Goal: Task Accomplishment & Management: Complete application form

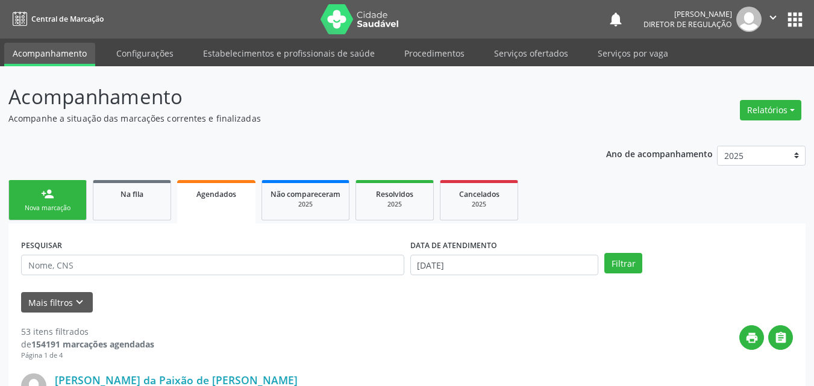
click at [68, 195] on link "person_add Nova marcação" at bounding box center [47, 200] width 78 height 40
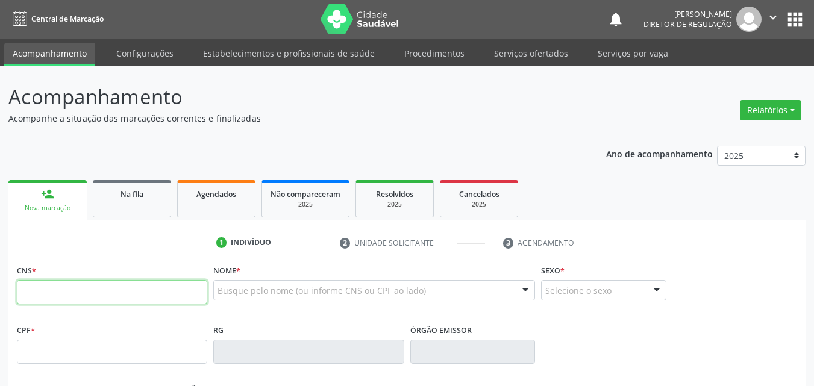
click at [130, 287] on input "text" at bounding box center [112, 292] width 190 height 24
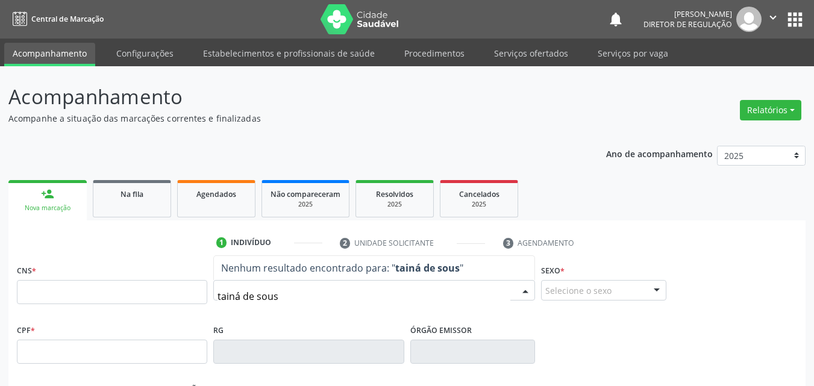
type input "[PERSON_NAME]"
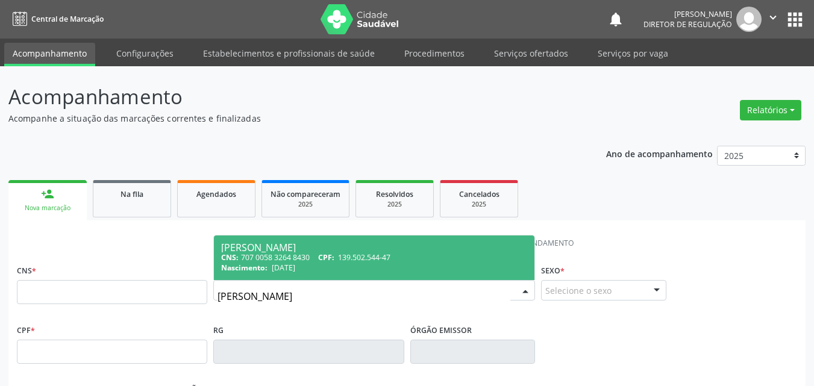
click at [334, 264] on div "Nascimento: [DATE]" at bounding box center [374, 268] width 306 height 10
type input "707 0058 3264 8430"
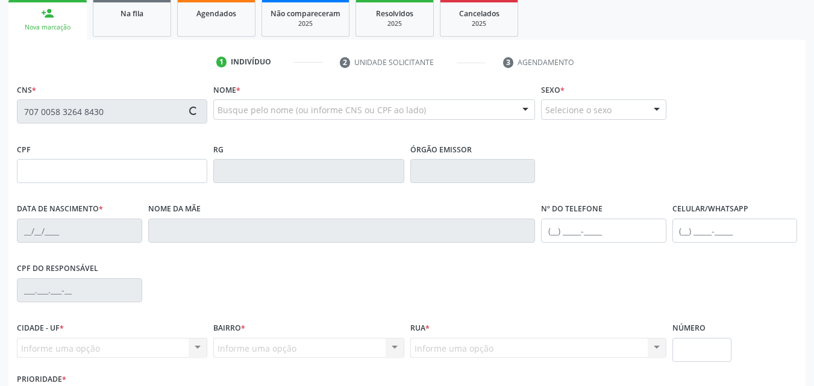
scroll to position [267, 0]
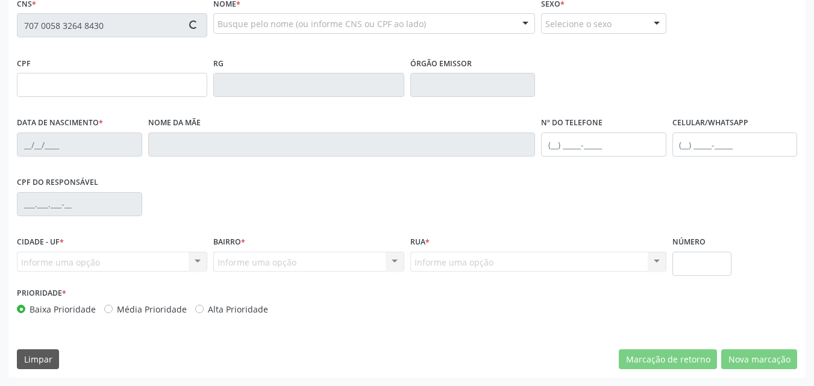
type input "139.502.544-47"
type input "[DATE]"
type input "[PERSON_NAME]"
type input "[PHONE_NUMBER]"
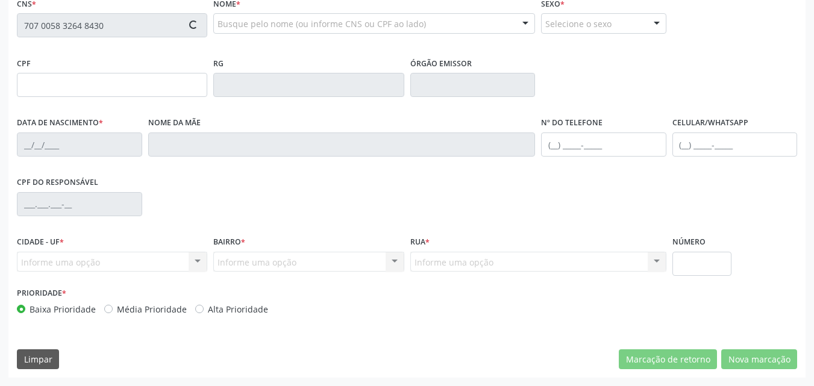
type input "077.013.804-77"
type input "S/N"
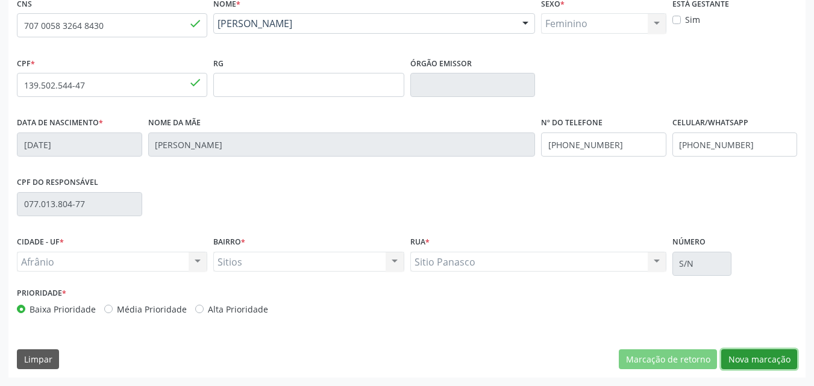
click at [769, 358] on button "Nova marcação" at bounding box center [760, 360] width 76 height 20
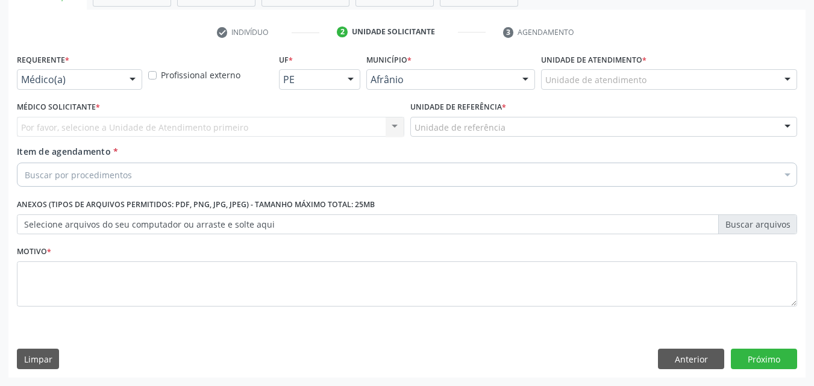
scroll to position [211, 0]
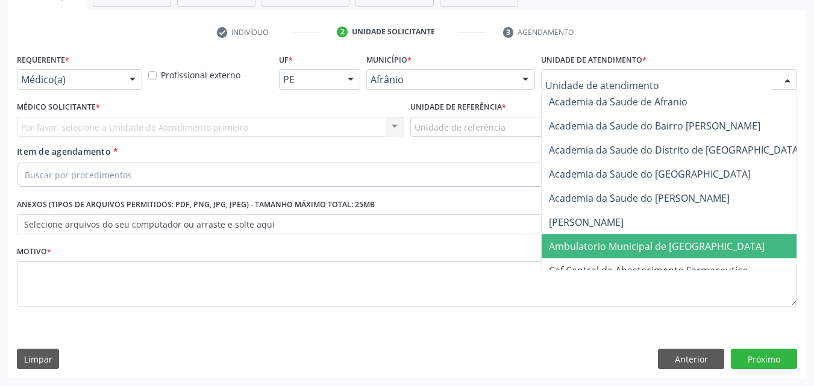
click at [615, 242] on span "Ambulatorio Municipal de [GEOGRAPHIC_DATA]" at bounding box center [657, 246] width 216 height 13
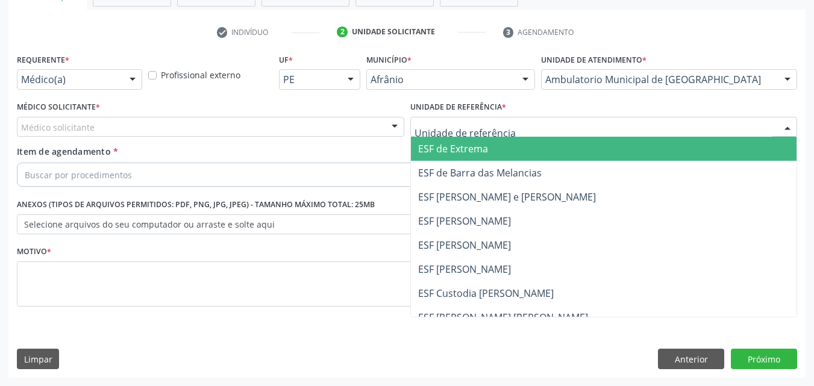
click at [513, 124] on div at bounding box center [604, 127] width 388 height 20
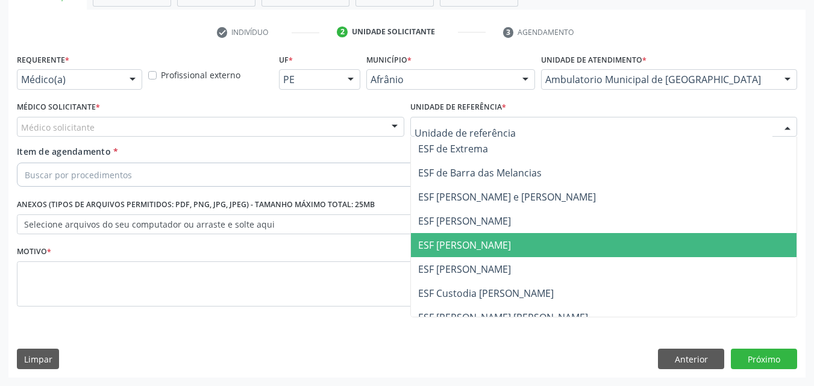
drag, startPoint x: 506, startPoint y: 248, endPoint x: 492, endPoint y: 244, distance: 15.1
click at [506, 248] on span "ESF [PERSON_NAME]" at bounding box center [604, 245] width 386 height 24
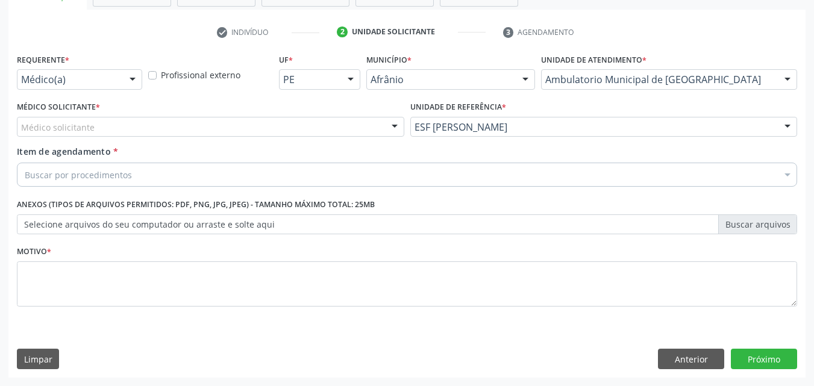
click at [227, 124] on div "Médico solicitante" at bounding box center [211, 127] width 388 height 20
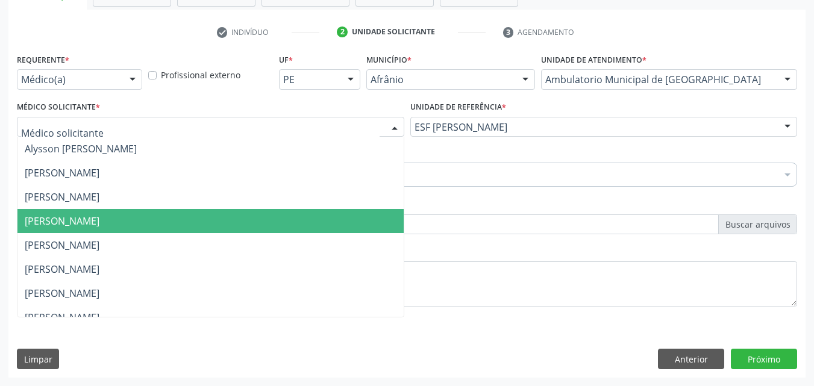
click at [226, 219] on span "[PERSON_NAME]" at bounding box center [210, 221] width 386 height 24
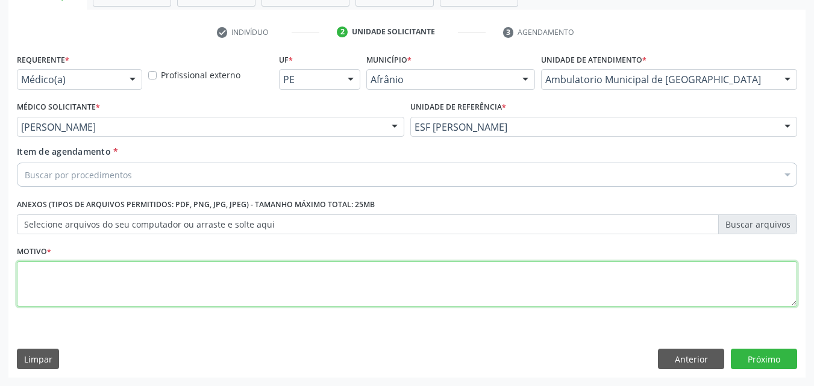
click at [206, 276] on textarea at bounding box center [407, 285] width 781 height 46
type textarea "*"
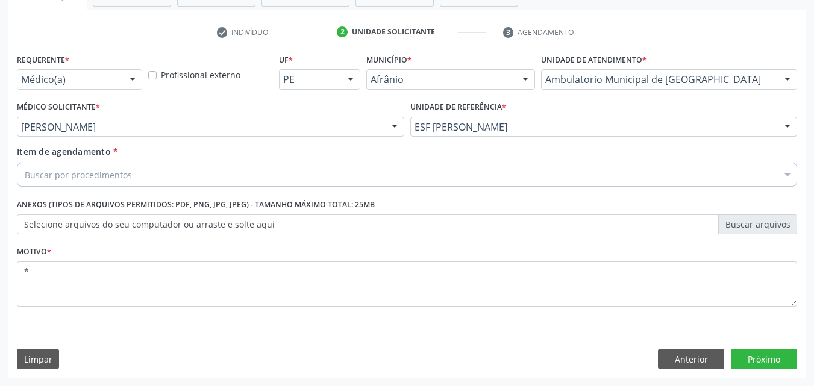
click at [134, 177] on div "Buscar por procedimentos" at bounding box center [407, 175] width 781 height 24
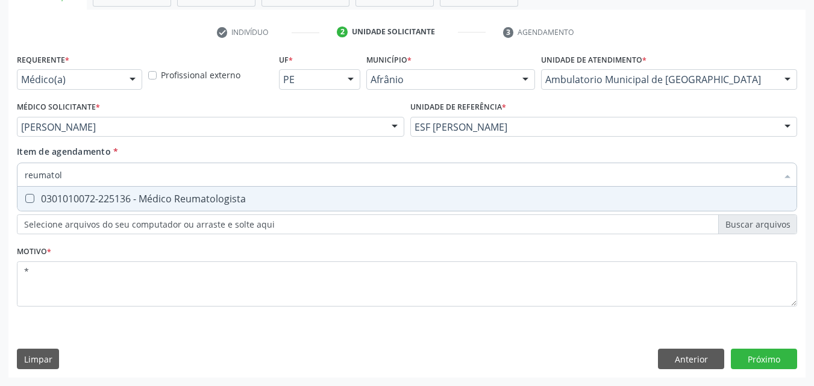
type input "reumatolo"
click at [147, 201] on div "0301010072-225136 - Médico Reumatologista" at bounding box center [407, 199] width 765 height 10
checkbox Reumatologista "true"
click at [773, 358] on div "Requerente * Médico(a) Médico(a) Enfermeiro(a) Paciente Nenhum resultado encont…" at bounding box center [406, 214] width 797 height 327
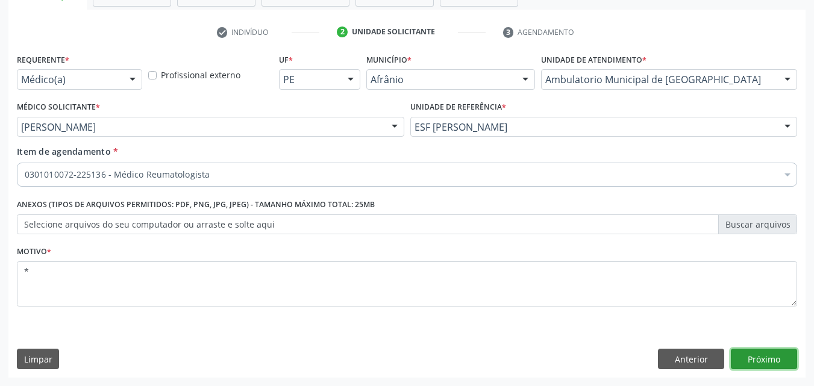
click at [759, 357] on button "Próximo" at bounding box center [764, 359] width 66 height 20
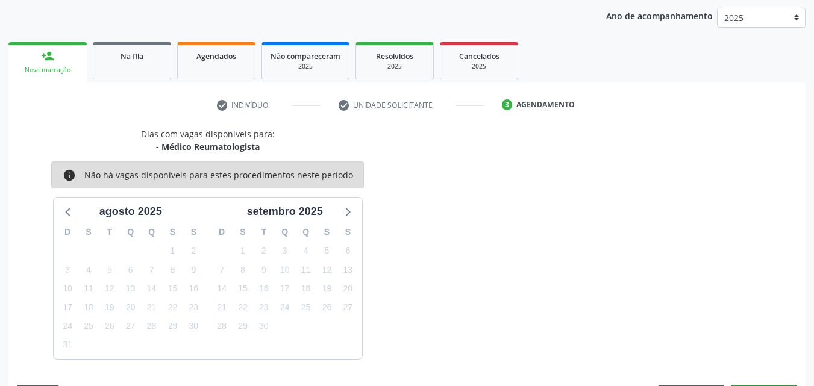
scroll to position [174, 0]
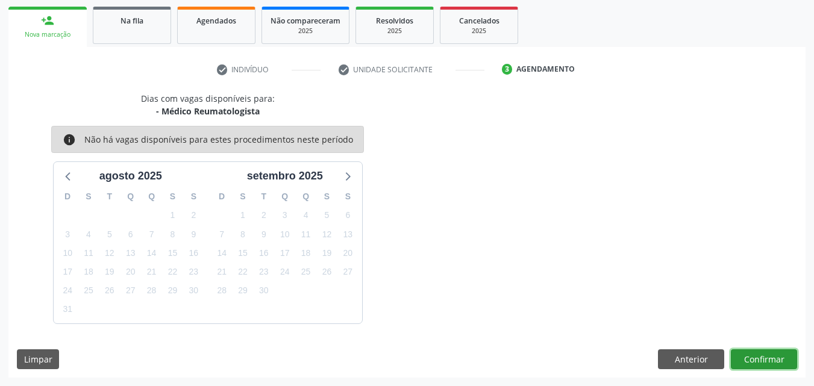
click at [769, 357] on button "Confirmar" at bounding box center [764, 360] width 66 height 20
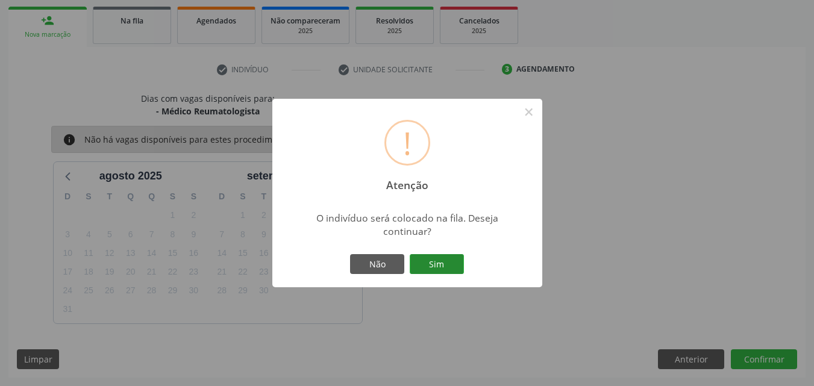
click at [435, 264] on button "Sim" at bounding box center [437, 264] width 54 height 20
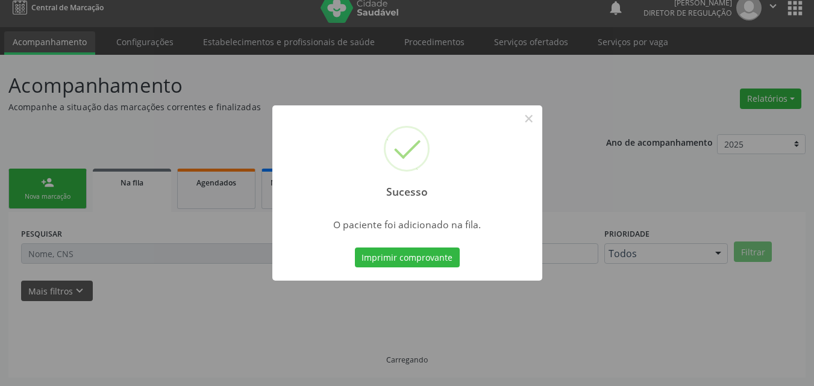
scroll to position [11, 0]
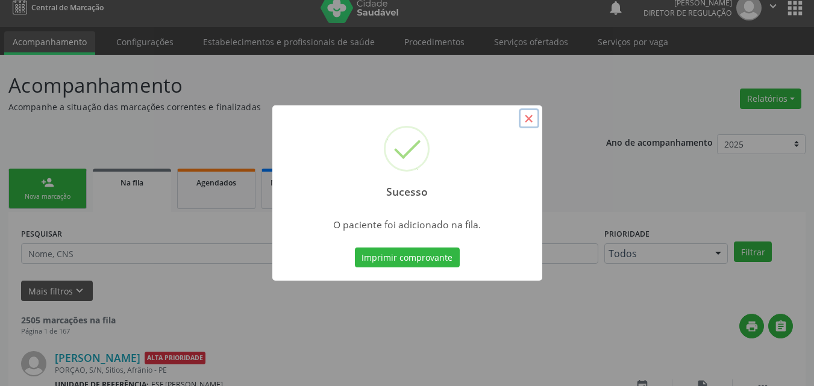
click at [527, 118] on button "×" at bounding box center [529, 118] width 20 height 20
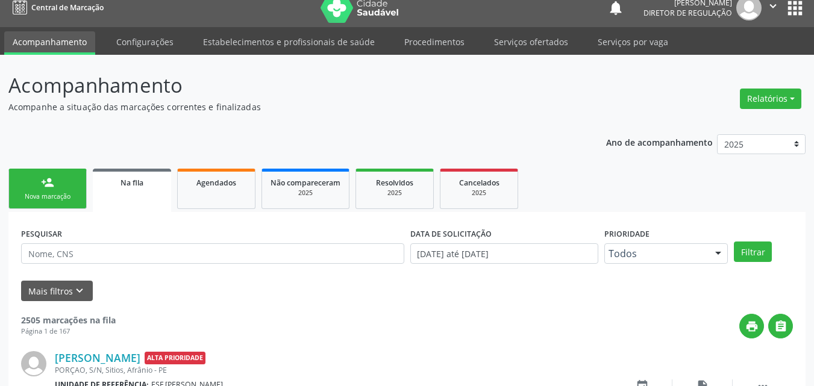
click at [64, 191] on link "person_add Nova marcação" at bounding box center [47, 189] width 78 height 40
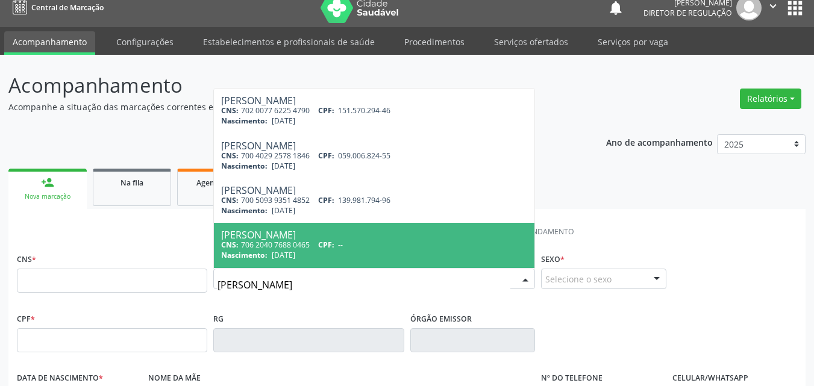
scroll to position [0, 0]
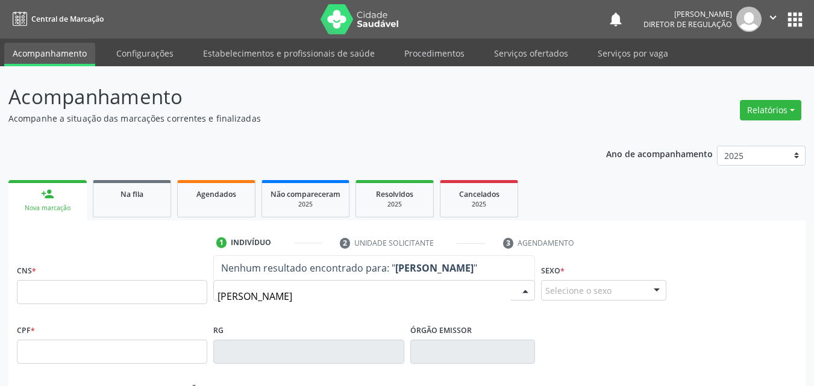
click at [224, 295] on input "[PERSON_NAME]" at bounding box center [364, 297] width 293 height 24
click at [280, 296] on input "iza [PERSON_NAME]" at bounding box center [364, 297] width 293 height 24
click at [303, 294] on input "iza [PERSON_NAME]" at bounding box center [364, 297] width 293 height 24
type input "i"
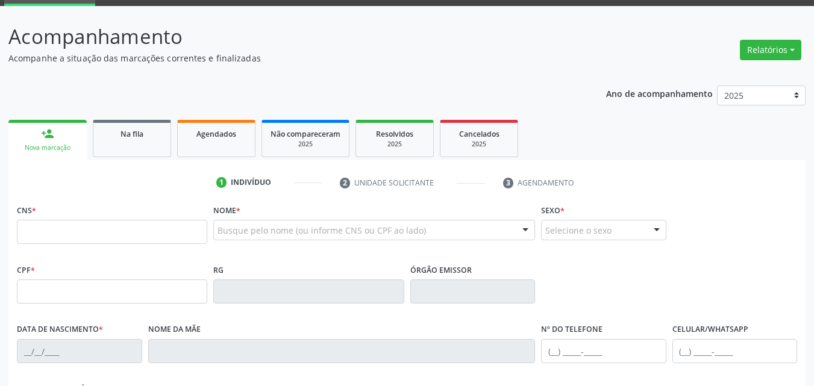
scroll to position [121, 0]
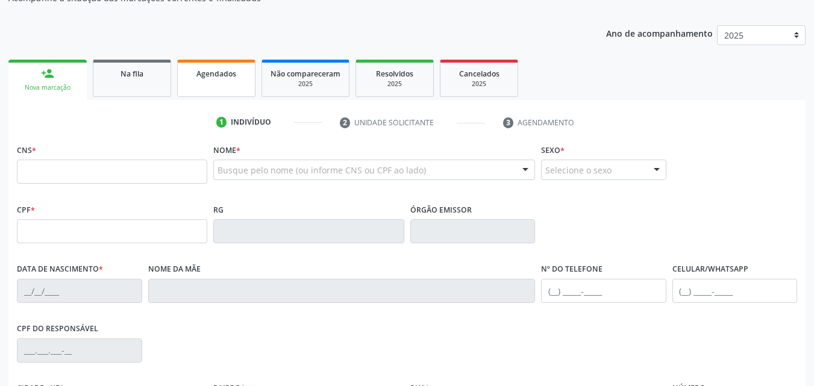
click at [221, 74] on span "Agendados" at bounding box center [217, 74] width 40 height 10
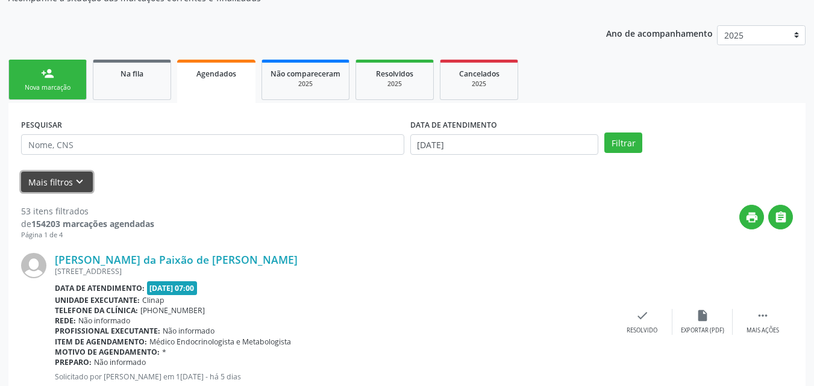
click at [80, 181] on icon "keyboard_arrow_down" at bounding box center [79, 181] width 13 height 13
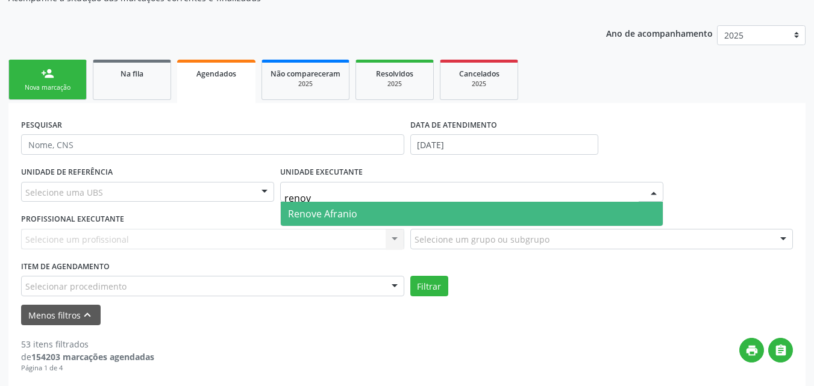
type input "renove"
click at [374, 208] on span "Renove Afranio" at bounding box center [472, 214] width 382 height 24
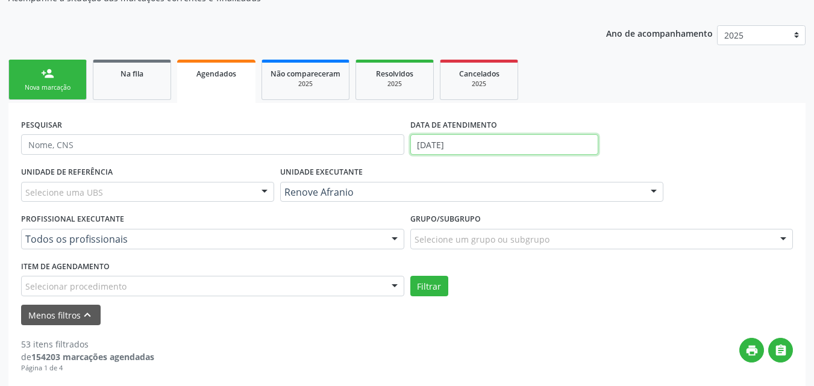
click at [472, 146] on input "[DATE]" at bounding box center [504, 144] width 189 height 20
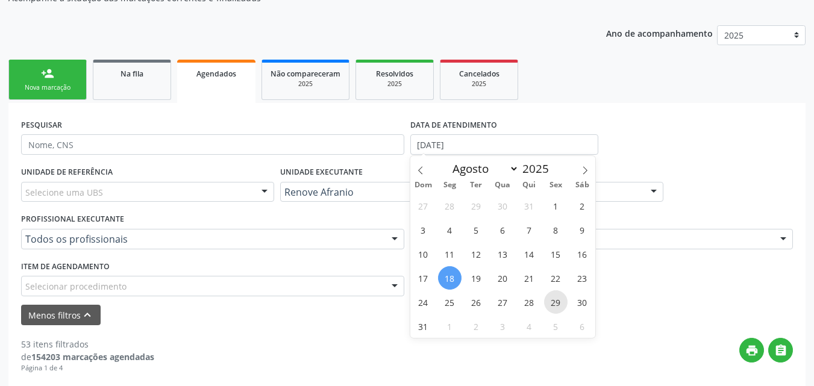
click at [558, 304] on span "29" at bounding box center [556, 303] width 24 height 24
type input "[DATE]"
click at [558, 304] on span "29" at bounding box center [556, 303] width 24 height 24
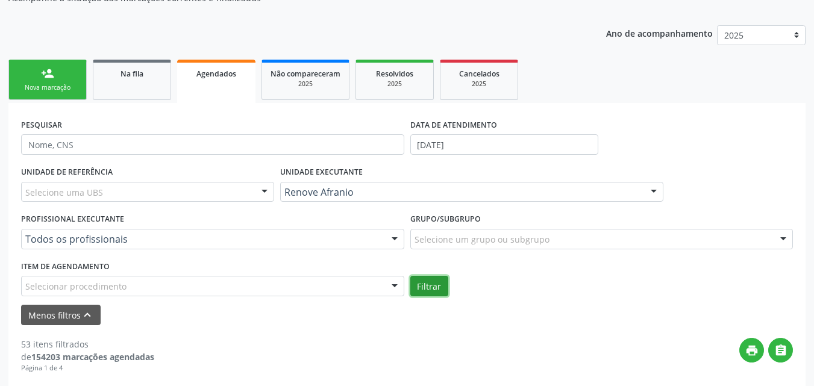
click at [435, 285] on button "Filtrar" at bounding box center [429, 286] width 38 height 20
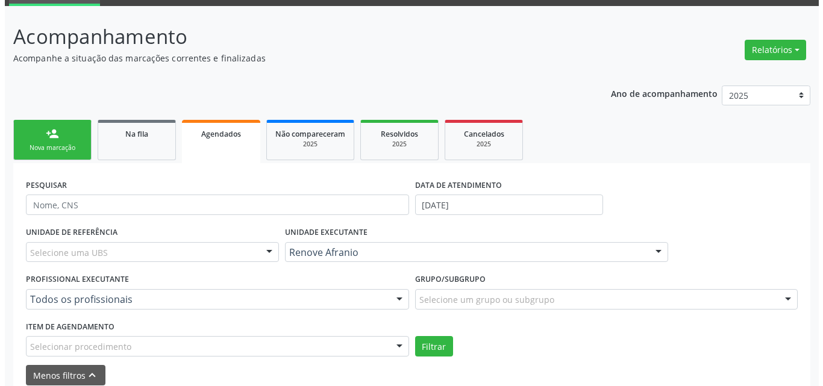
scroll to position [0, 0]
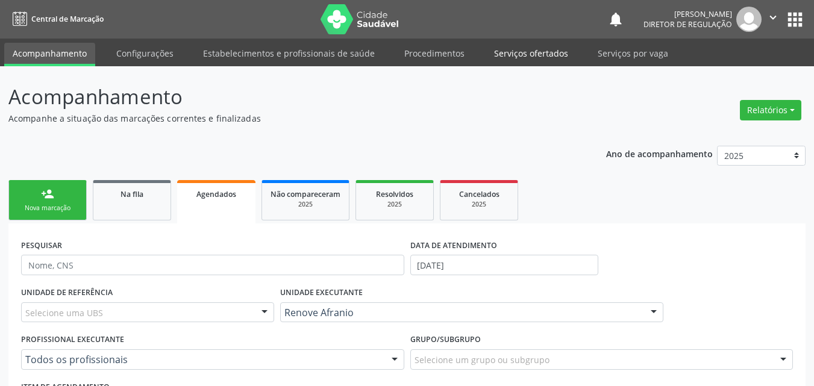
click at [527, 54] on link "Serviços ofertados" at bounding box center [531, 53] width 91 height 21
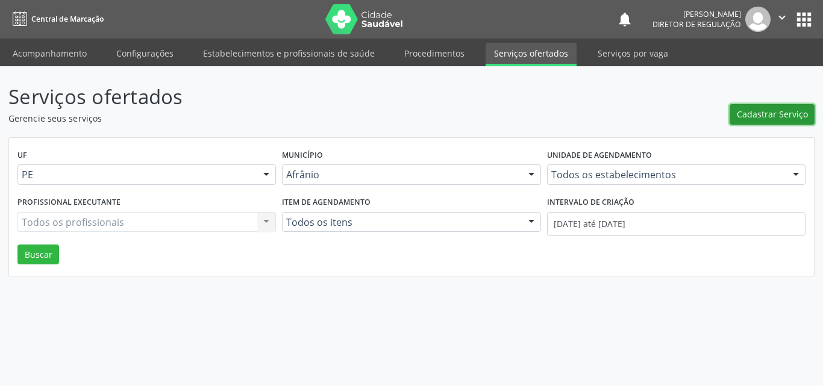
drag, startPoint x: 761, startPoint y: 117, endPoint x: 767, endPoint y: 115, distance: 6.3
click at [767, 115] on span "Cadastrar Serviço" at bounding box center [772, 114] width 71 height 13
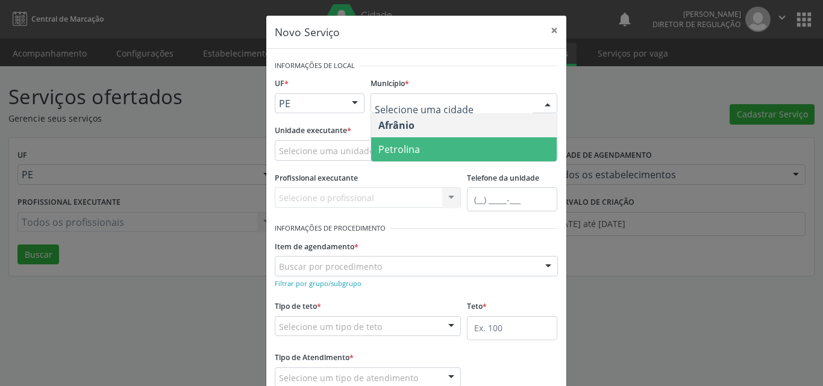
click at [457, 149] on span "Petrolina" at bounding box center [464, 149] width 186 height 24
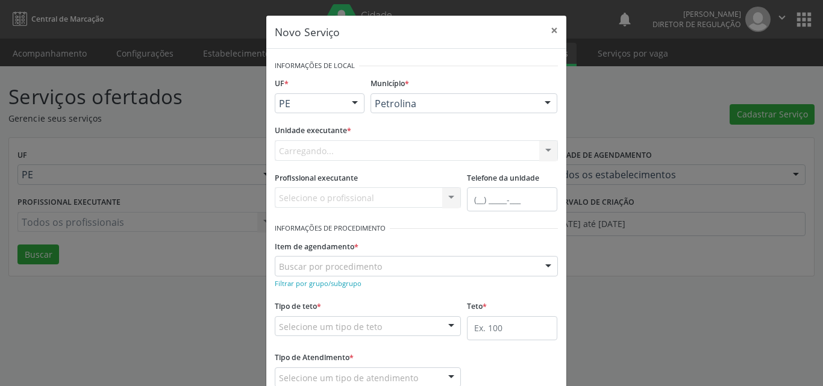
click at [382, 147] on div "Carregando... Academia da Saude de Afranio Academia da Saude do Bairro [PERSON_…" at bounding box center [416, 150] width 283 height 20
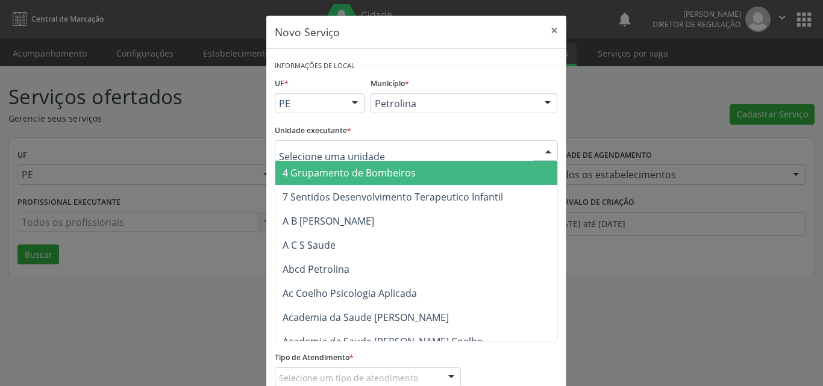
click at [382, 147] on div at bounding box center [416, 150] width 283 height 20
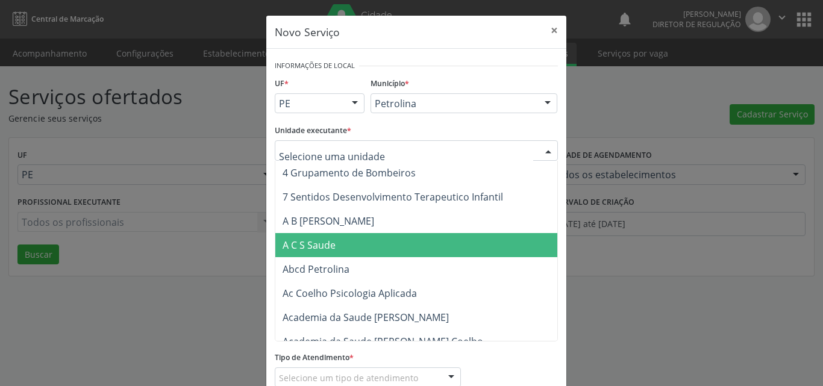
click at [336, 244] on span "A C S Saude" at bounding box center [439, 245] width 328 height 24
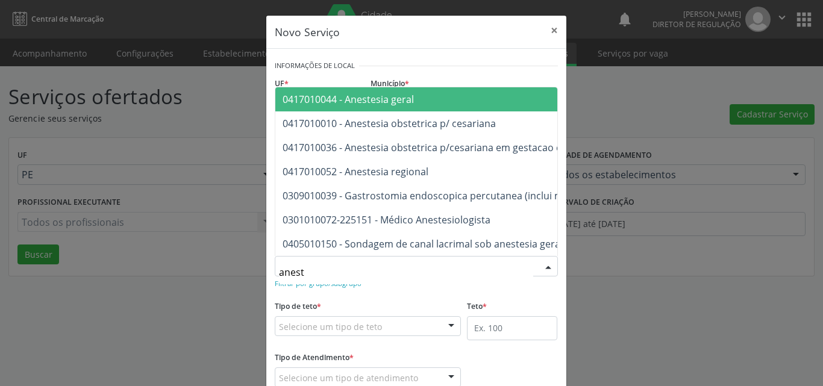
type input "aneste"
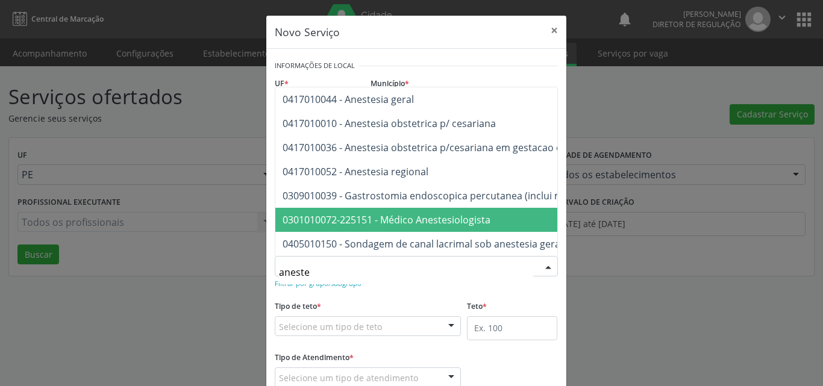
click at [369, 215] on span "0301010072-225151 - Médico Anestesiologista" at bounding box center [387, 219] width 208 height 13
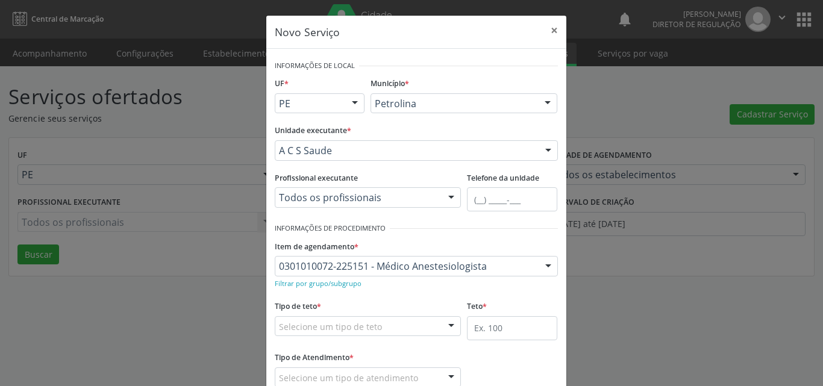
click at [379, 329] on div "Selecione um tipo de teto" at bounding box center [368, 326] width 187 height 20
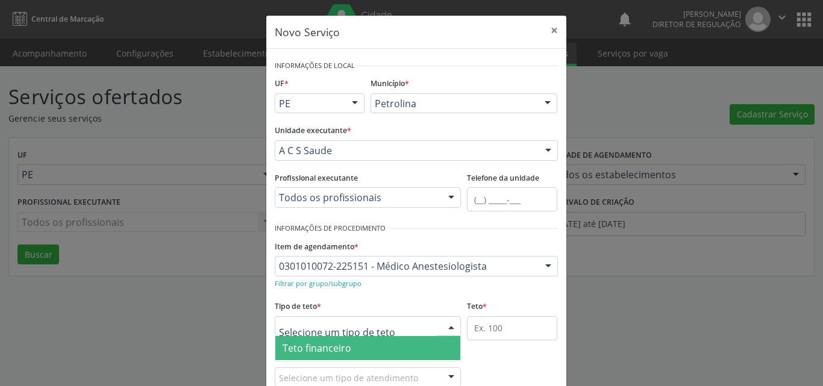
scroll to position [23, 0]
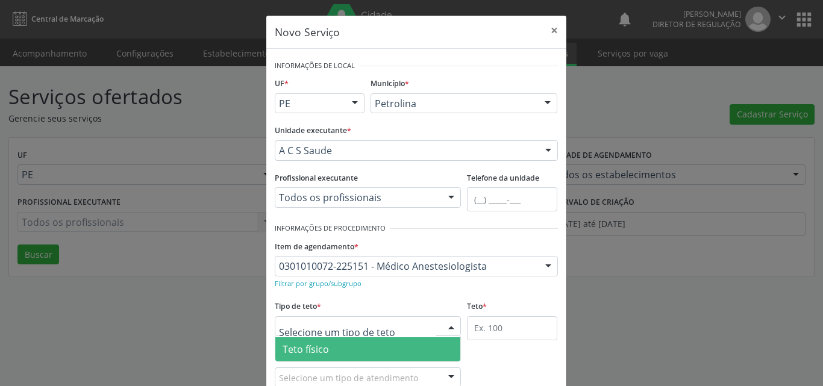
click at [375, 347] on span "Teto físico" at bounding box center [368, 350] width 186 height 24
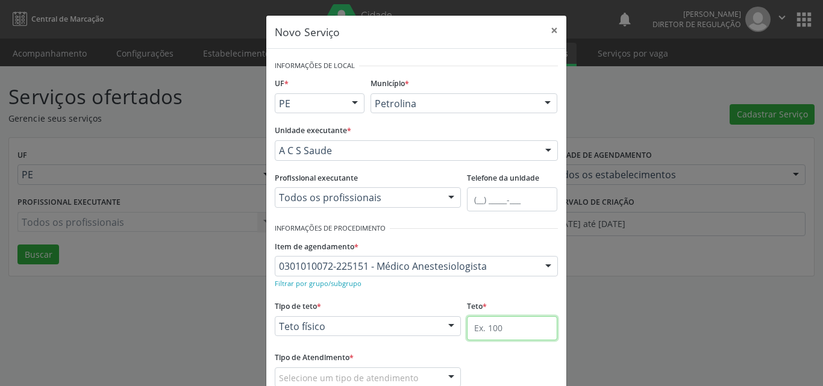
click at [470, 325] on input "text" at bounding box center [512, 328] width 90 height 24
type input "1"
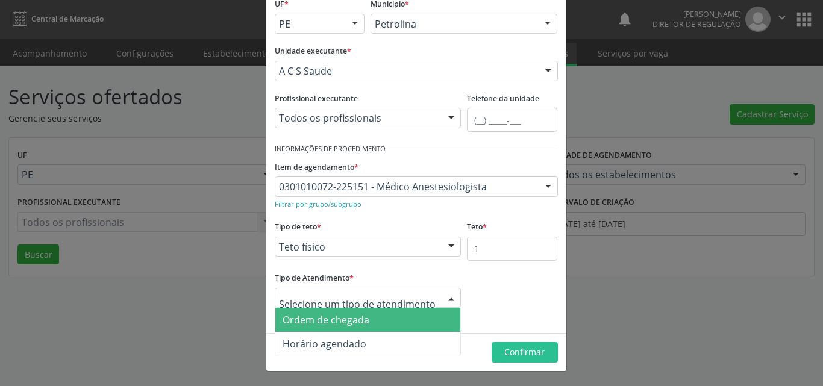
click at [390, 319] on span "Ordem de chegada" at bounding box center [368, 320] width 186 height 24
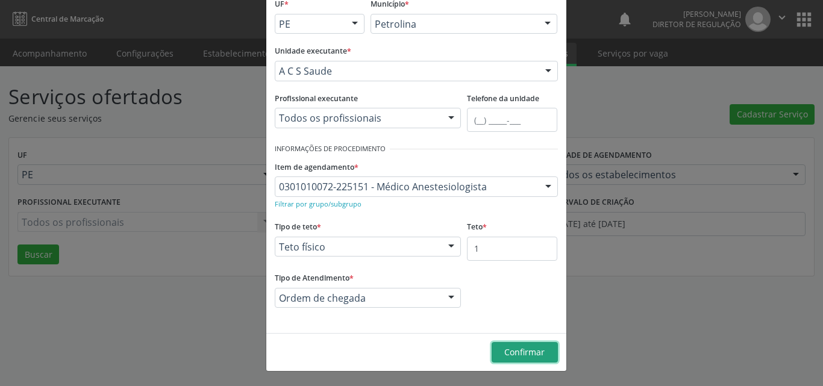
click at [521, 351] on span "Confirmar" at bounding box center [525, 352] width 40 height 11
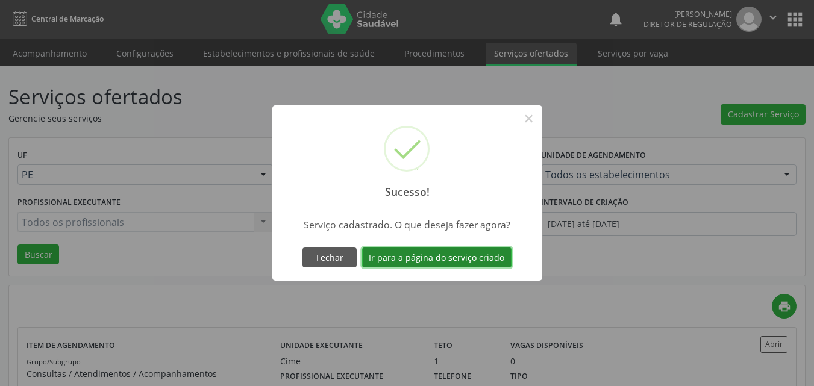
click at [478, 257] on button "Ir para a página do serviço criado" at bounding box center [436, 258] width 149 height 20
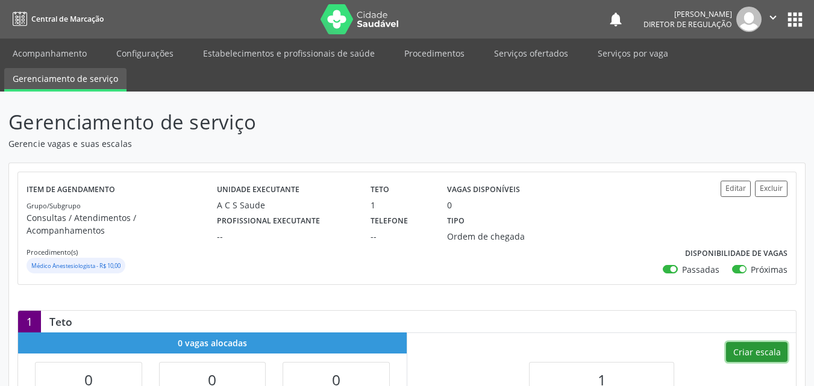
click at [773, 342] on button "Criar escala" at bounding box center [756, 352] width 61 height 20
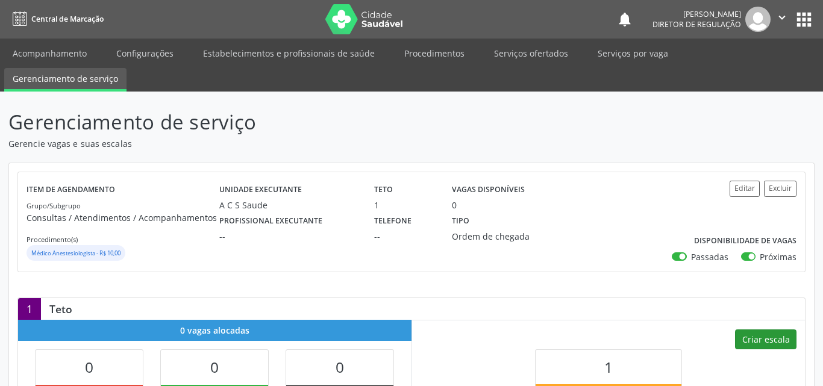
select select "7"
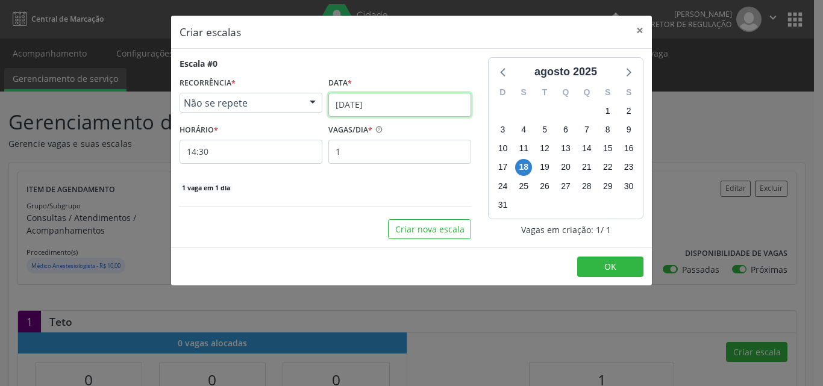
click at [404, 104] on input "[DATE]" at bounding box center [400, 105] width 143 height 24
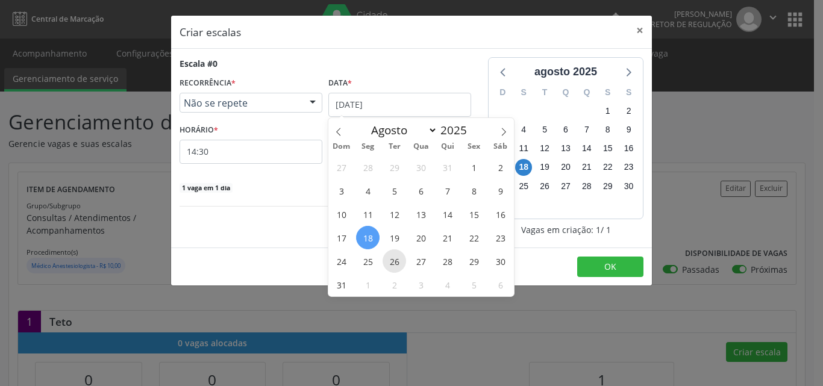
click at [392, 263] on span "26" at bounding box center [395, 262] width 24 height 24
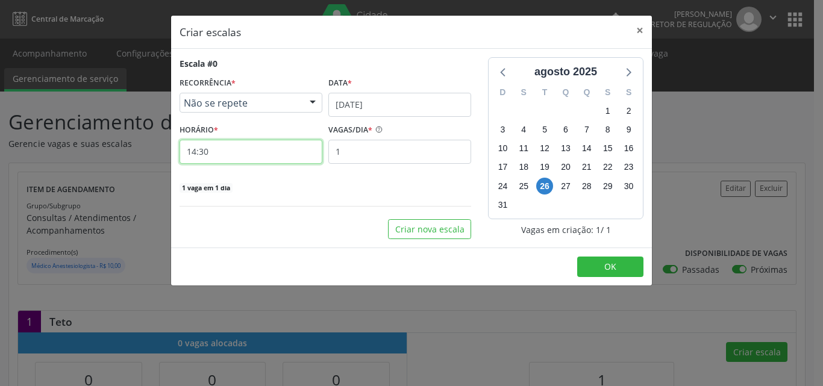
click at [248, 157] on input "14:30" at bounding box center [251, 152] width 143 height 24
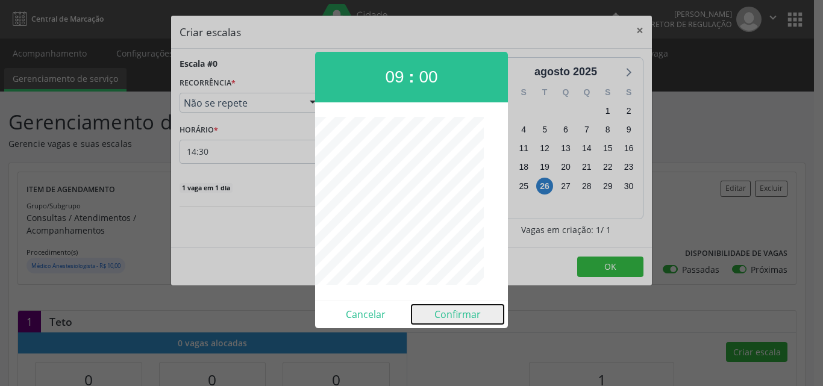
click at [462, 321] on button "Confirmar" at bounding box center [458, 314] width 92 height 19
type input "09:00"
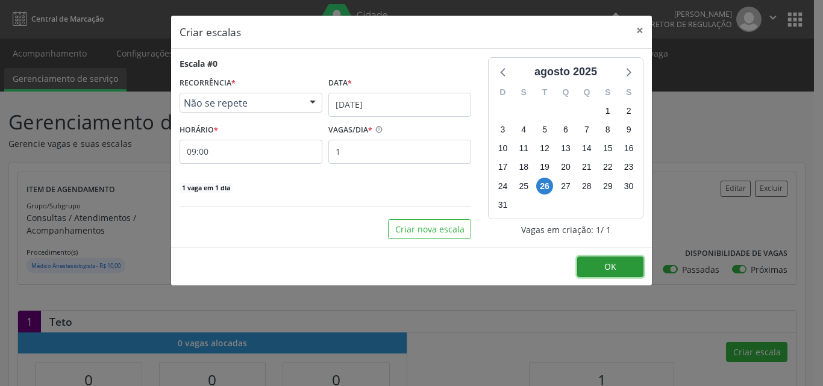
click at [608, 269] on span "OK" at bounding box center [611, 266] width 12 height 11
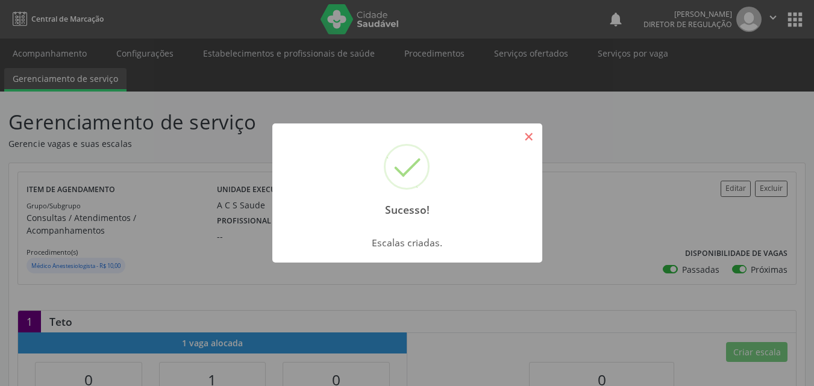
click at [529, 141] on button "×" at bounding box center [529, 137] width 20 height 20
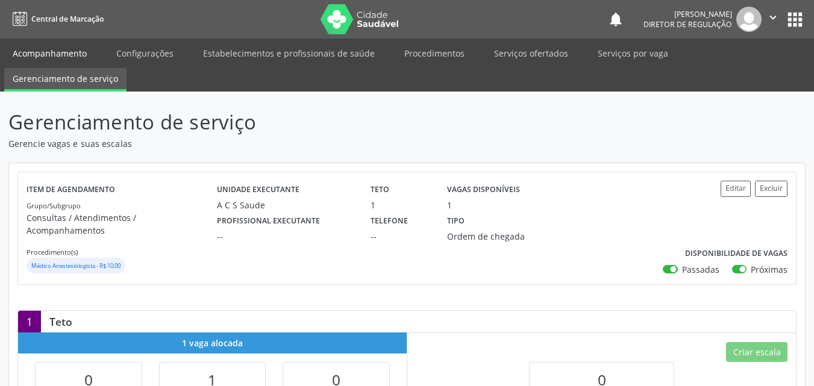
click at [77, 56] on link "Acompanhamento" at bounding box center [49, 53] width 91 height 21
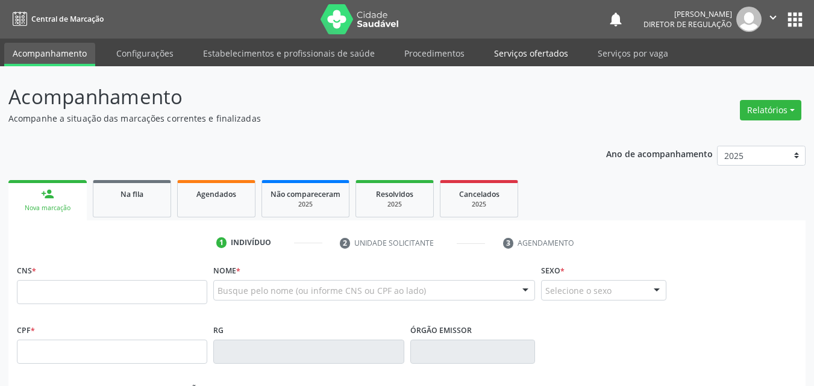
click at [544, 51] on link "Serviços ofertados" at bounding box center [531, 53] width 91 height 21
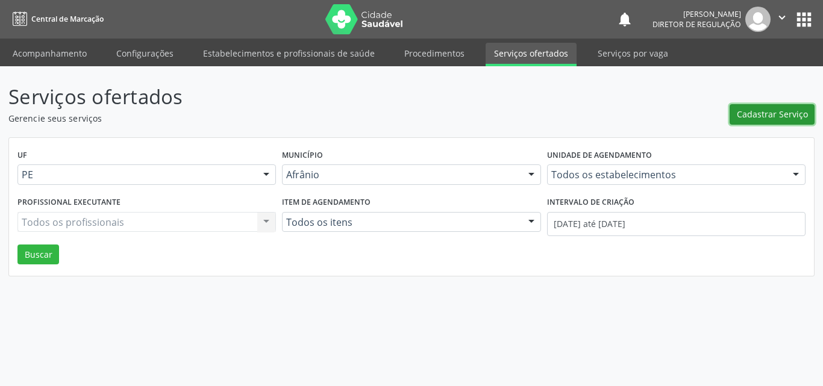
click at [785, 112] on span "Cadastrar Serviço" at bounding box center [772, 114] width 71 height 13
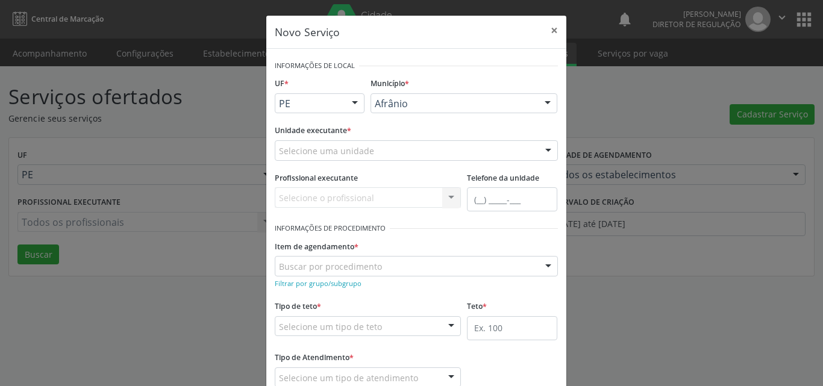
click at [179, 126] on div "Novo Serviço × Informações de Local UF * PE BA PE Nenhum resultado encontrado p…" at bounding box center [411, 193] width 823 height 386
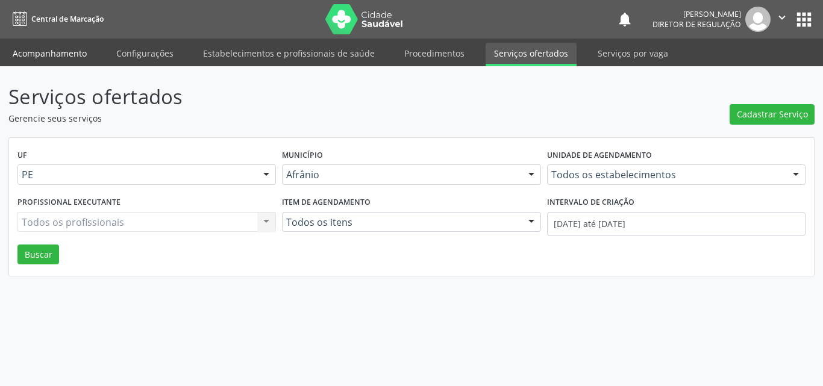
click at [51, 50] on link "Acompanhamento" at bounding box center [49, 53] width 91 height 21
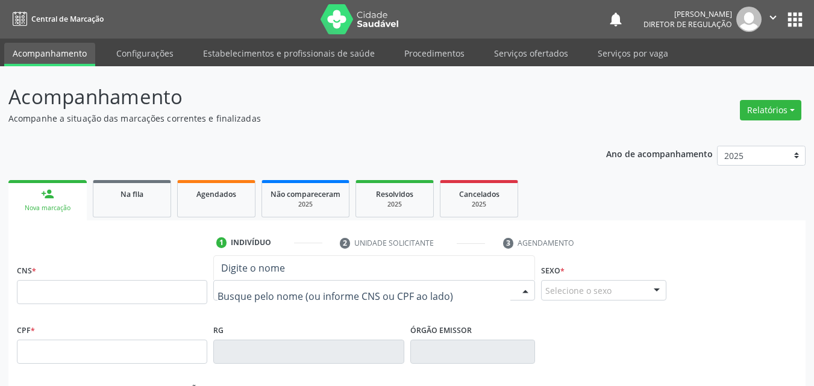
paste input "[PERSON_NAME]"
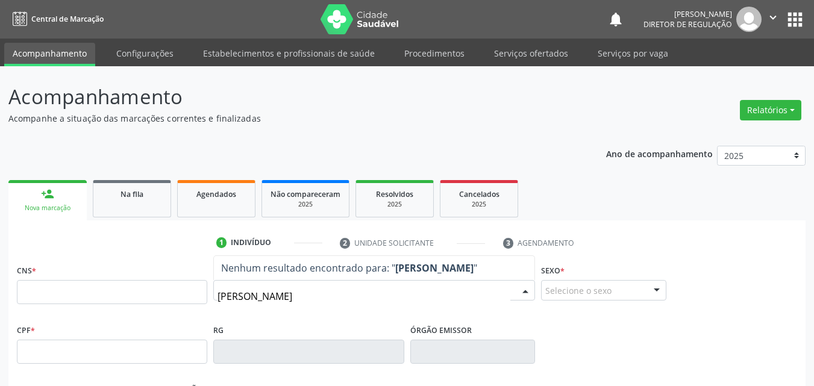
click at [284, 294] on input "[PERSON_NAME]" at bounding box center [364, 297] width 293 height 24
type input "[PERSON_NAME]"
drag, startPoint x: 325, startPoint y: 297, endPoint x: 210, endPoint y: 297, distance: 115.7
click at [210, 297] on div "CNS * Nome * [PERSON_NAME] resultado encontrado para: " [PERSON_NAME] " Não há …" at bounding box center [407, 292] width 787 height 60
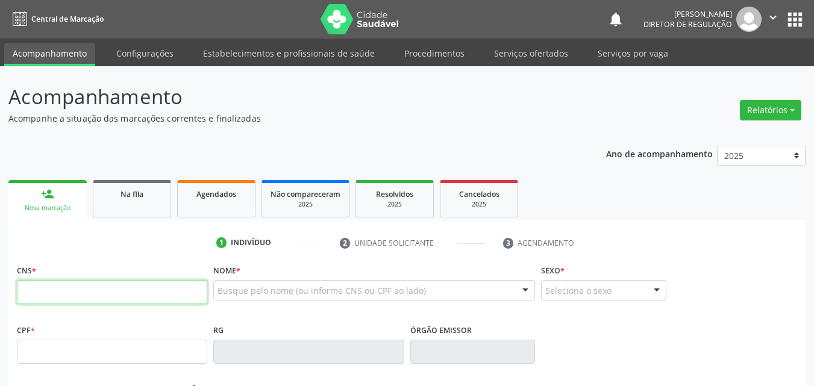
click at [149, 297] on input "text" at bounding box center [112, 292] width 190 height 24
type input "708 5035 8699 0680"
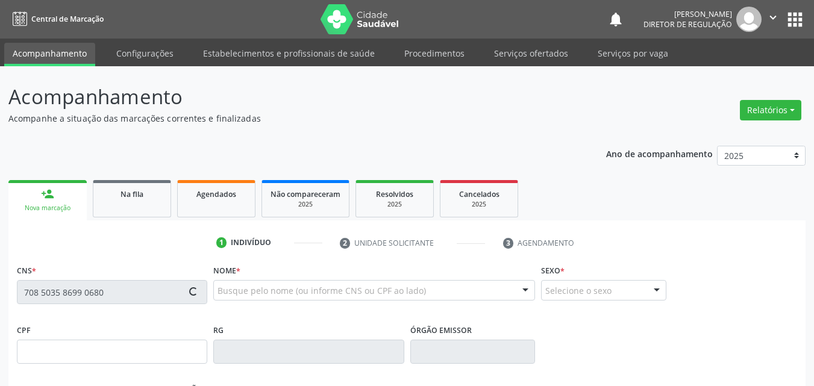
type input "125.349.004-04"
type input "[DATE]"
type input "[PERSON_NAME]"
type input "[PHONE_NUMBER]"
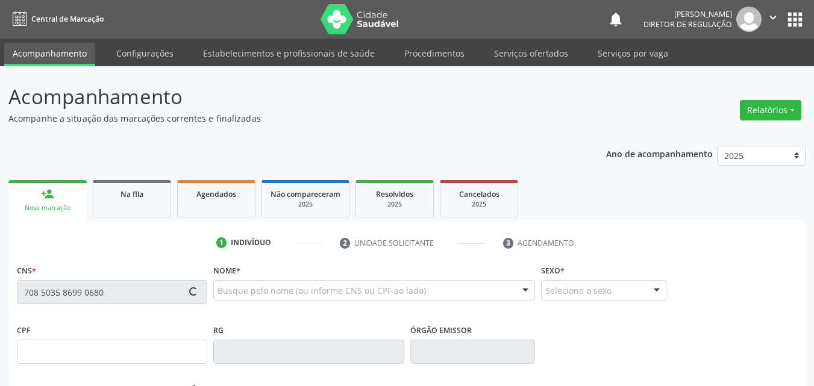
type input "985.270.964-04"
type input "S/N"
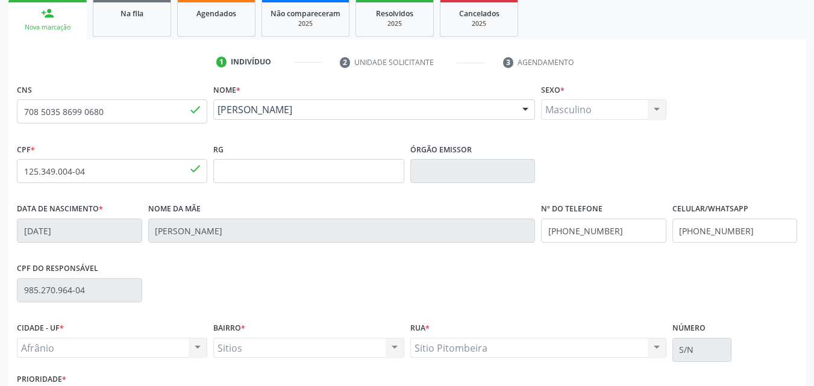
scroll to position [267, 0]
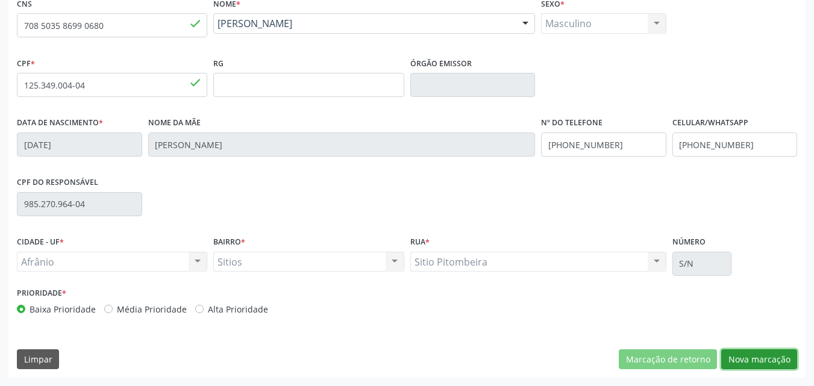
click at [764, 360] on button "Nova marcação" at bounding box center [760, 360] width 76 height 20
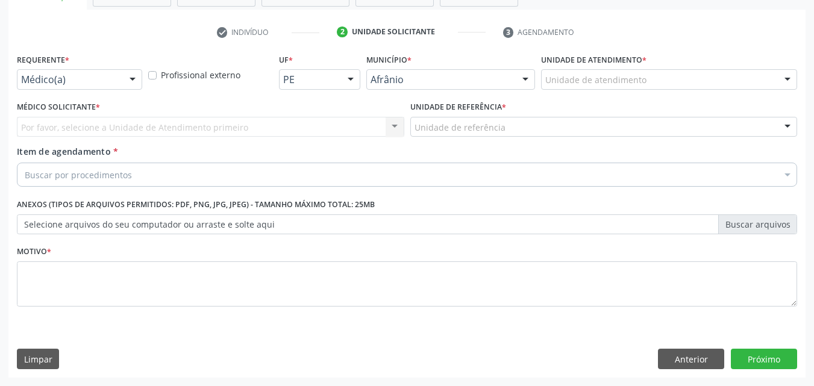
scroll to position [211, 0]
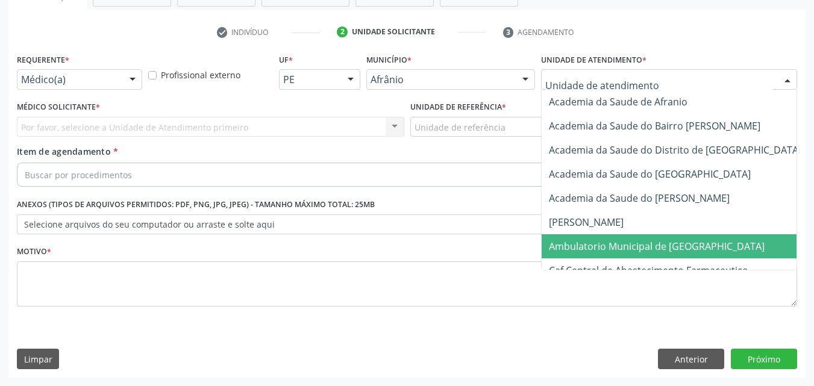
click at [636, 252] on span "Ambulatorio Municipal de [GEOGRAPHIC_DATA]" at bounding box center [689, 246] width 294 height 24
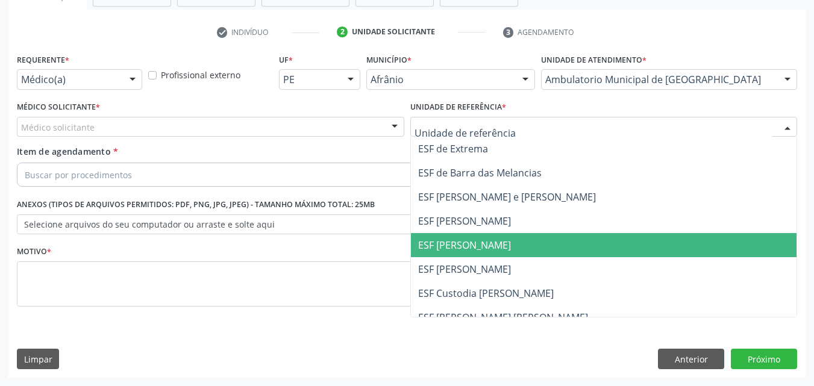
drag, startPoint x: 488, startPoint y: 250, endPoint x: 445, endPoint y: 226, distance: 48.8
click at [487, 249] on span "ESF [PERSON_NAME]" at bounding box center [464, 245] width 93 height 13
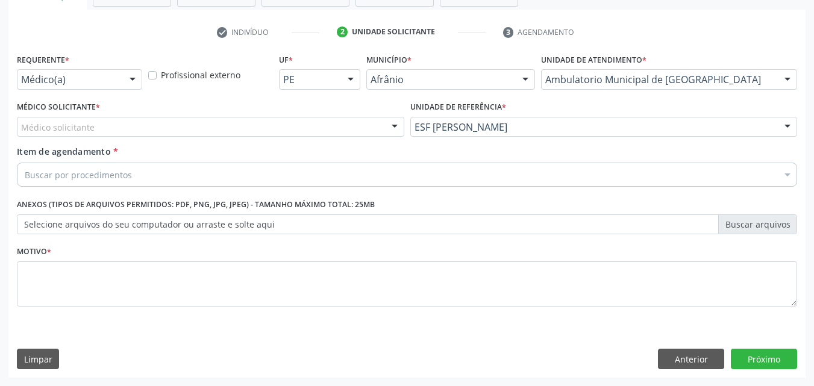
click at [302, 119] on div "Médico solicitante" at bounding box center [211, 127] width 388 height 20
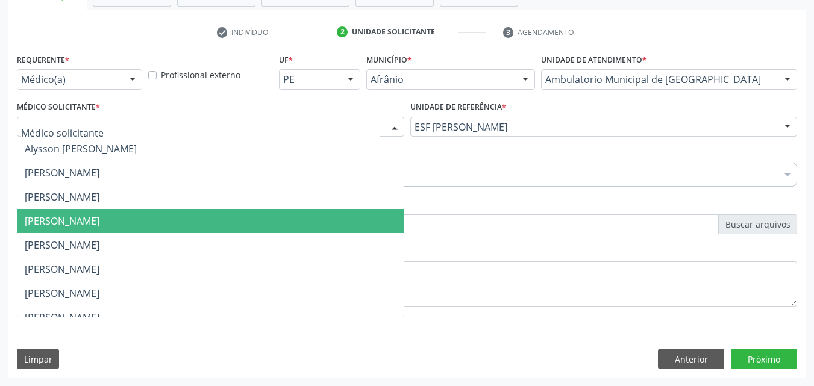
click at [289, 229] on span "[PERSON_NAME]" at bounding box center [210, 221] width 386 height 24
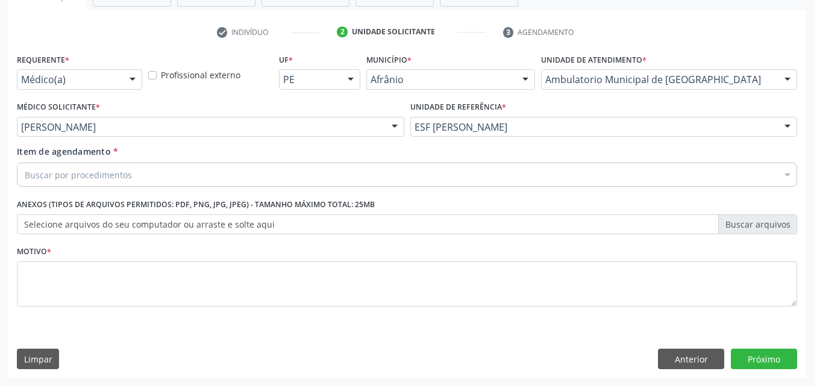
click at [210, 178] on div "Buscar por procedimentos" at bounding box center [407, 175] width 781 height 24
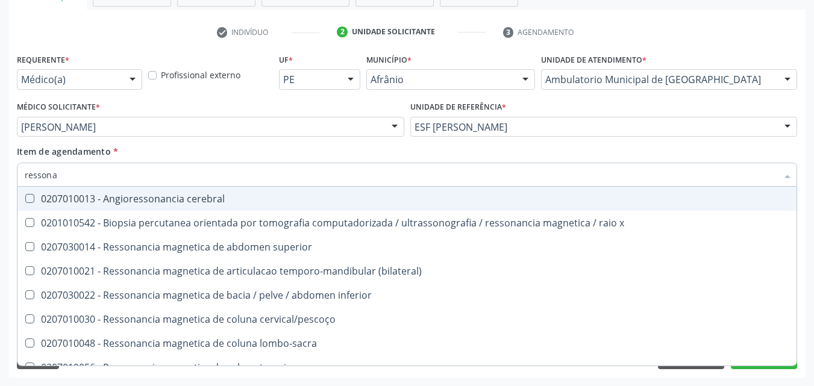
type input "ressonan"
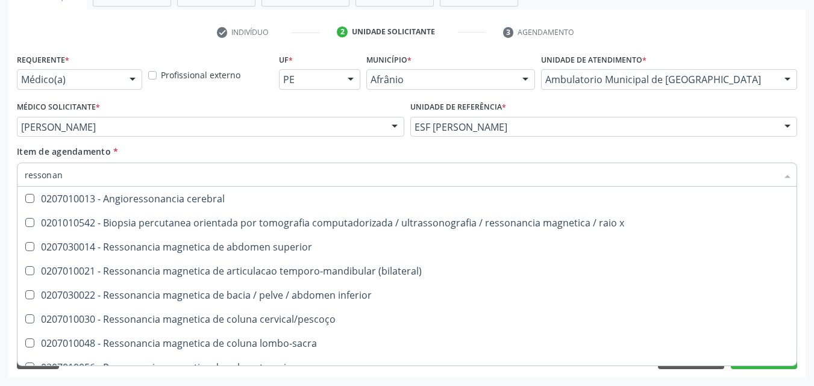
scroll to position [181, 0]
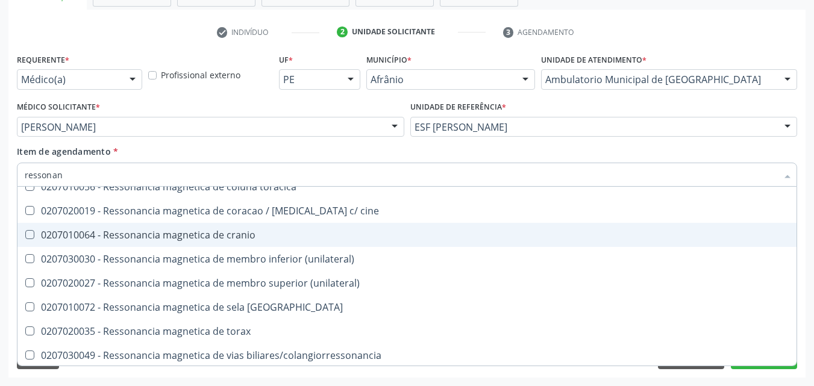
click at [275, 233] on div "0207010064 - Ressonancia magnetica de cranio" at bounding box center [407, 235] width 765 height 10
checkbox cranio "true"
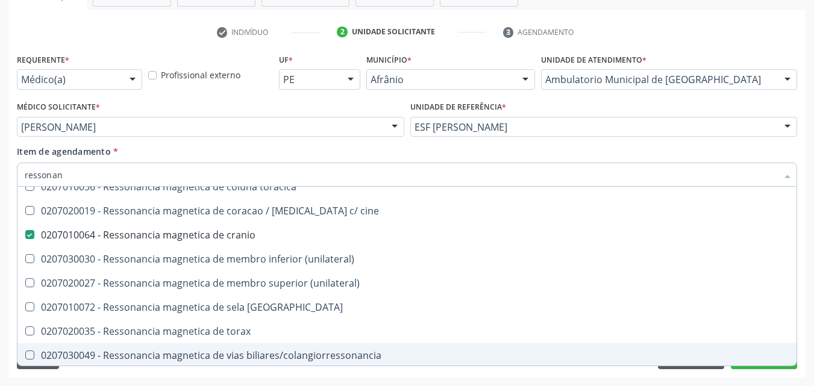
scroll to position [183, 0]
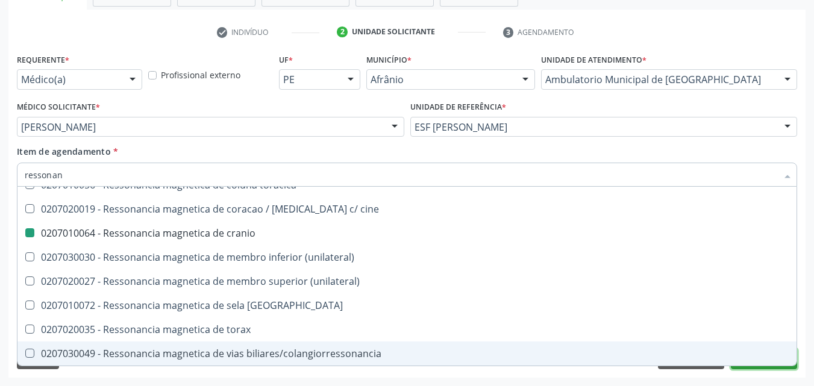
click at [766, 368] on button "Próximo" at bounding box center [764, 359] width 66 height 20
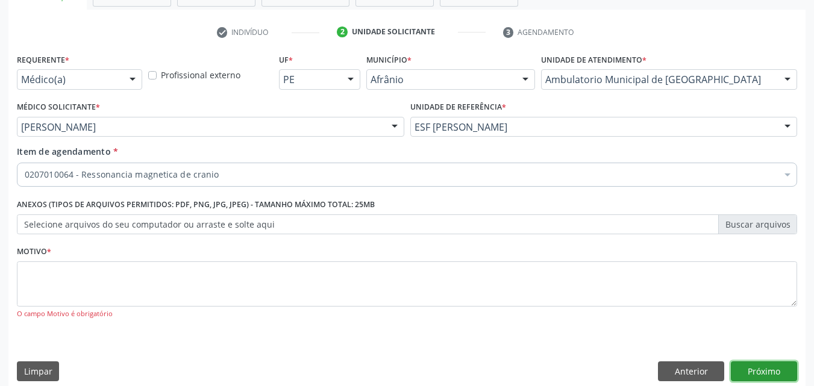
scroll to position [0, 0]
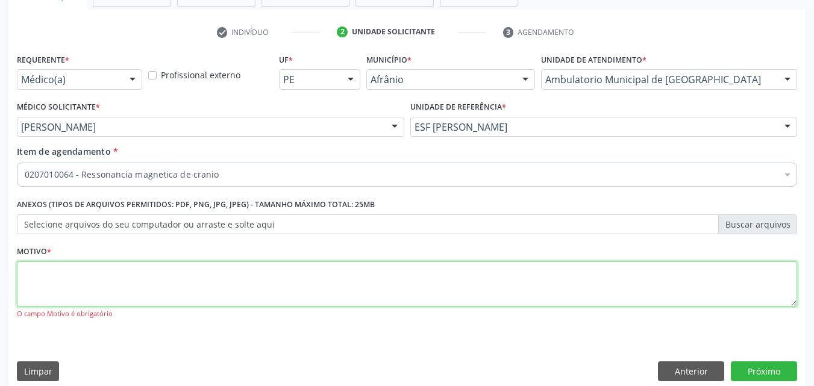
click at [166, 283] on textarea at bounding box center [407, 285] width 781 height 46
type textarea "*"
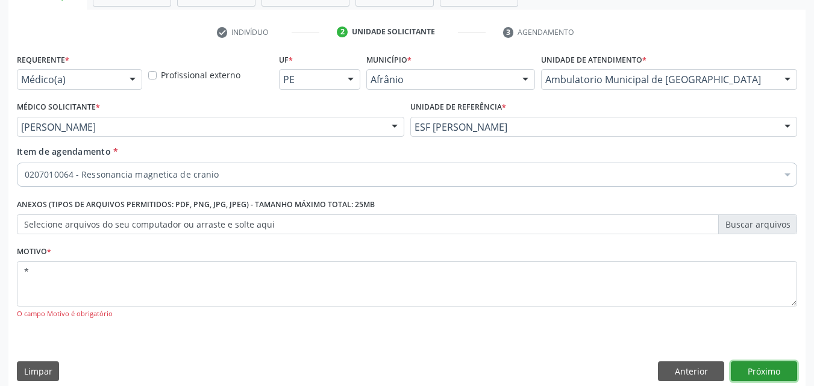
click at [766, 369] on button "Próximo" at bounding box center [764, 372] width 66 height 20
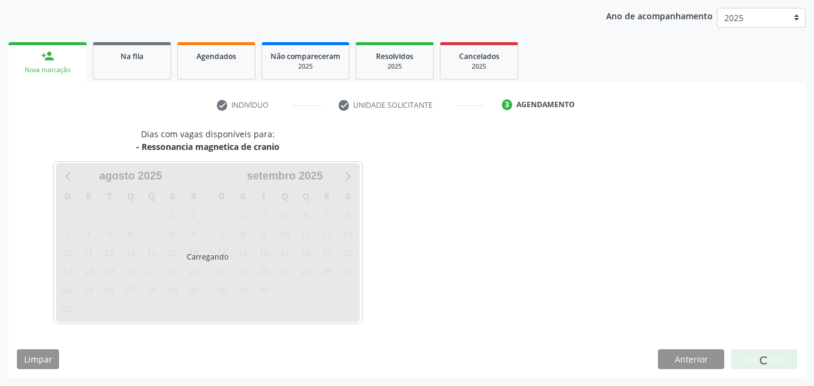
scroll to position [138, 0]
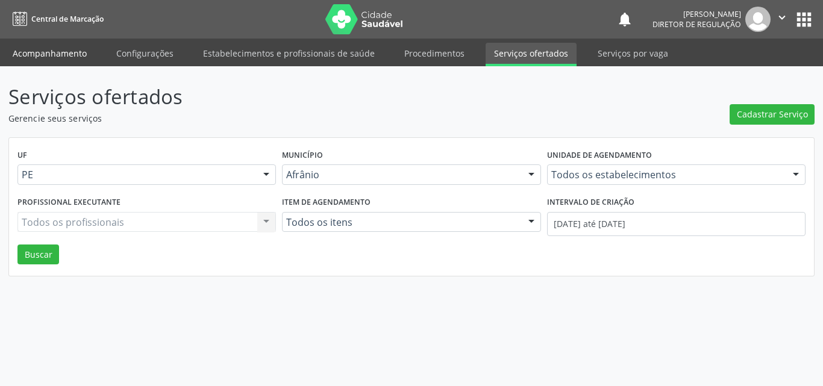
click at [56, 52] on link "Acompanhamento" at bounding box center [49, 53] width 91 height 21
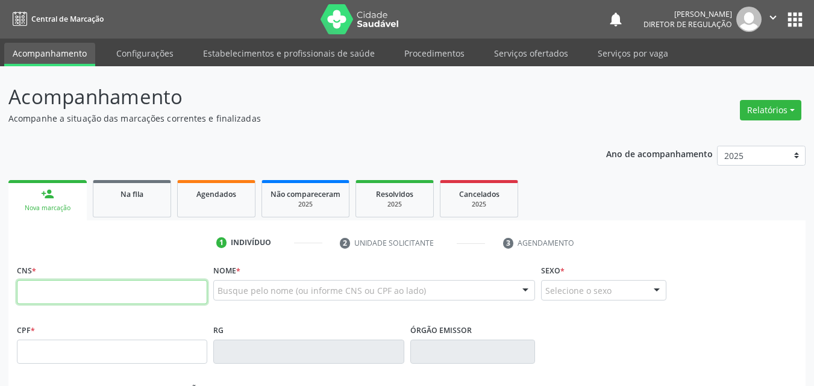
click at [143, 295] on input "text" at bounding box center [112, 292] width 190 height 24
type input "708 5035 8699 0680"
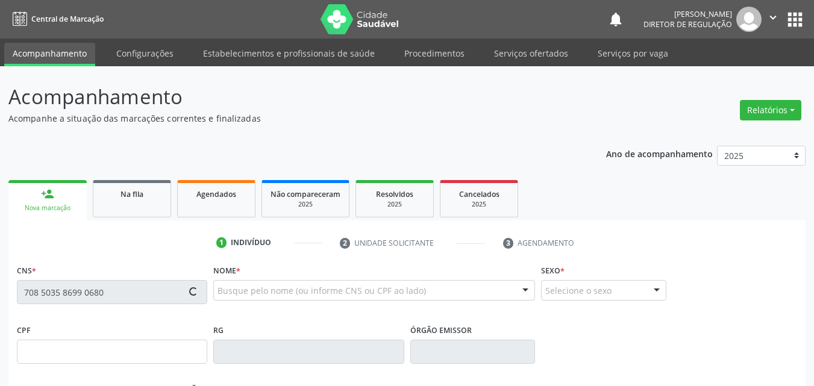
type input "125.349.004-04"
type input "[DATE]"
type input "[PERSON_NAME]"
type input "[PHONE_NUMBER]"
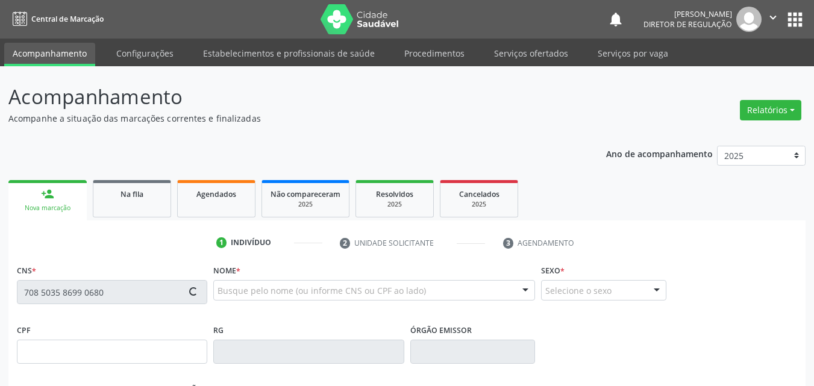
type input "985.270.964-04"
type input "S/N"
